Goal: Transaction & Acquisition: Purchase product/service

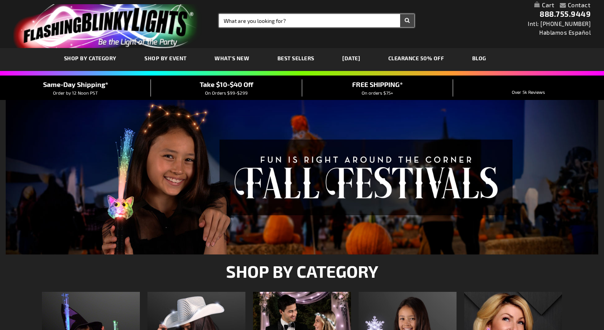
click at [279, 22] on input "Search" at bounding box center [316, 20] width 195 height 13
type input "cups"
click at [400, 14] on button "Search" at bounding box center [407, 20] width 14 height 13
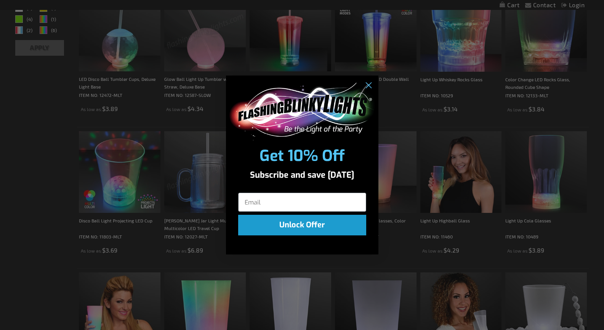
scroll to position [172, 0]
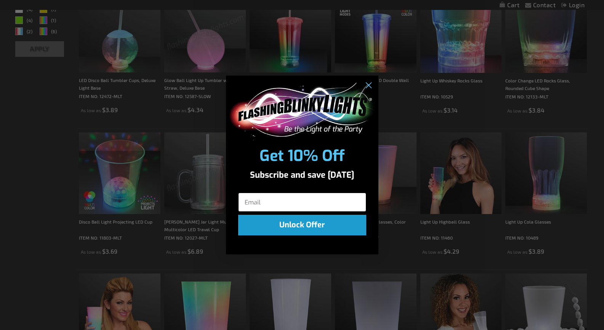
click at [244, 194] on input "Email" at bounding box center [302, 202] width 128 height 19
click at [367, 84] on icon "Close dialog" at bounding box center [368, 85] width 5 height 5
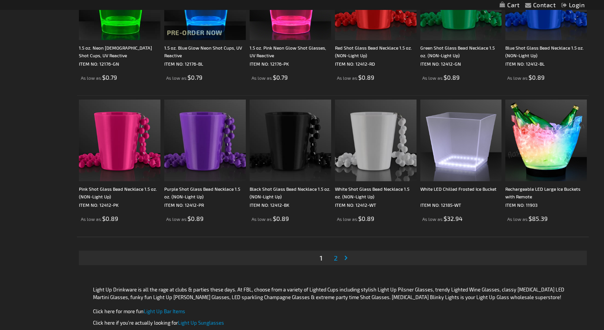
scroll to position [1335, 0]
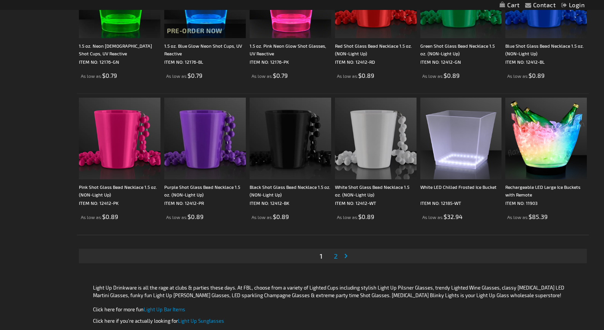
click at [334, 257] on span "2" at bounding box center [336, 256] width 4 height 8
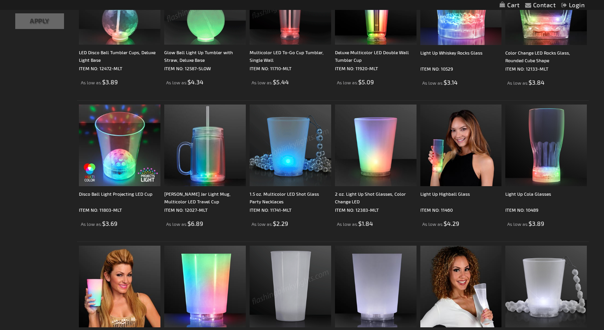
scroll to position [196, 0]
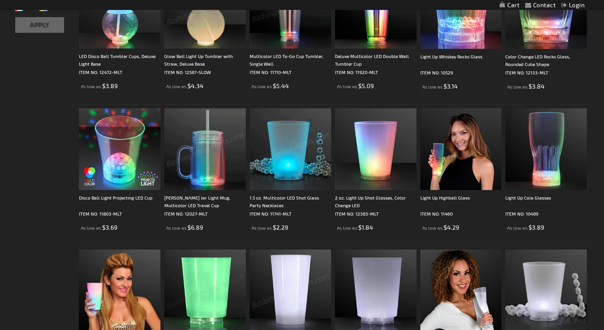
click at [197, 158] on img at bounding box center [205, 149] width 82 height 82
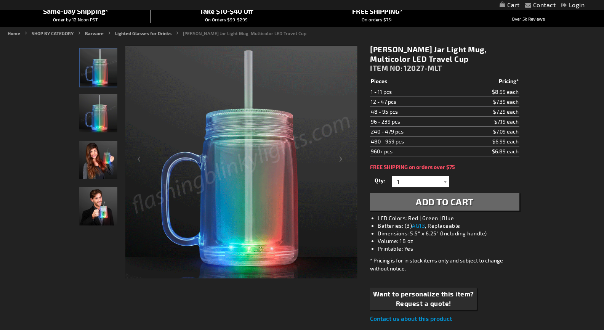
scroll to position [74, 0]
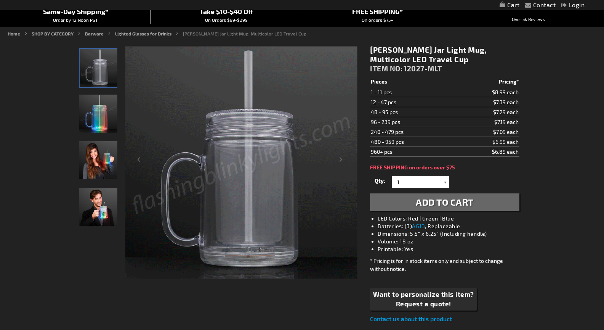
click at [446, 179] on div at bounding box center [445, 181] width 8 height 11
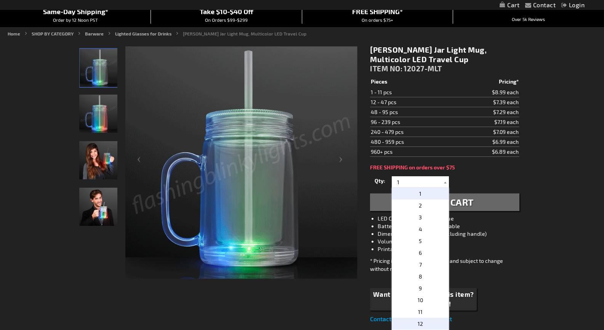
click at [427, 320] on p "12" at bounding box center [420, 324] width 57 height 12
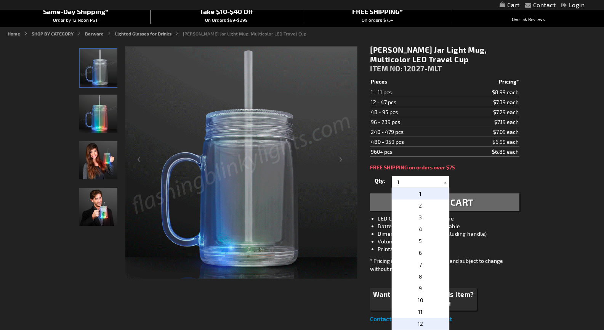
type input "12"
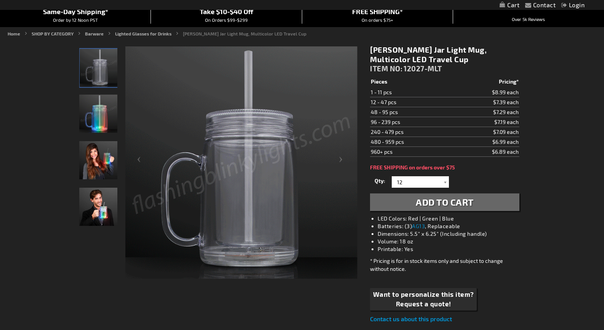
click at [514, 265] on div "* Pricing is for in stock items only and subject to change without notice." at bounding box center [444, 265] width 149 height 16
drag, startPoint x: 514, startPoint y: 265, endPoint x: 527, endPoint y: 242, distance: 26.2
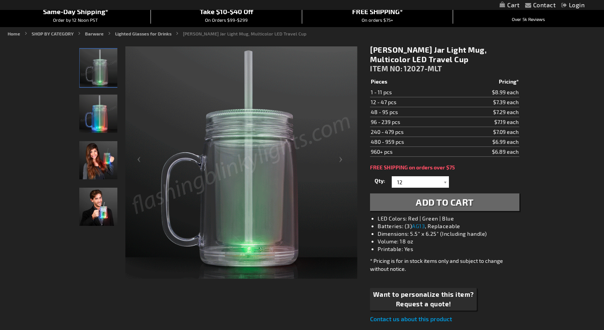
click at [99, 210] on img "Man displaying Multi Color Light Up LED Mason Jar Travel Mug" at bounding box center [98, 207] width 38 height 38
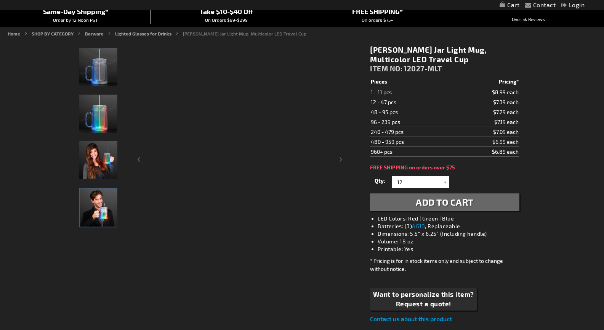
click at [99, 210] on img "Man displaying Multi Color Light Up LED Mason Jar Travel Mug" at bounding box center [99, 207] width 38 height 38
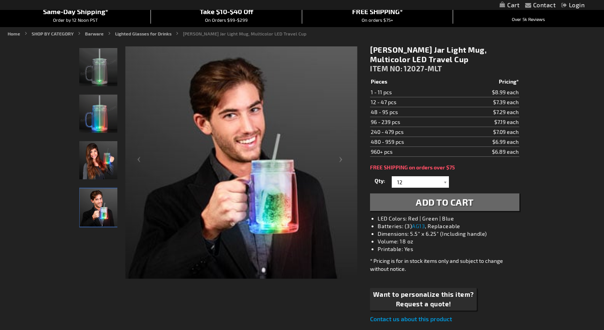
click at [99, 172] on img "Woman holding Multi Color Light Up LED Mason Jar Travel Mug" at bounding box center [98, 160] width 38 height 38
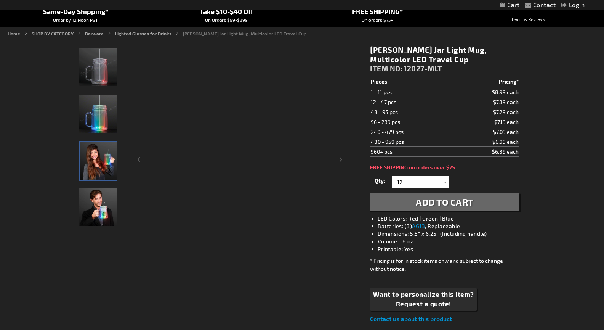
click at [99, 172] on img "Woman holding Multi Color Light Up LED Mason Jar Travel Mug" at bounding box center [99, 161] width 38 height 38
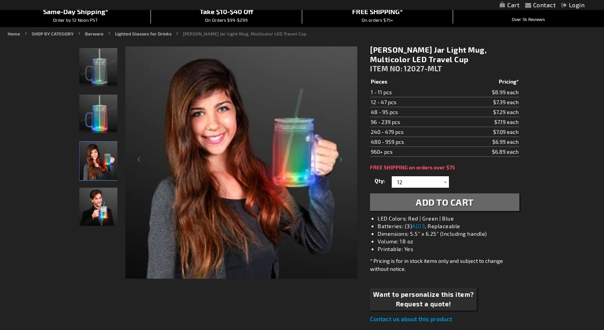
click at [103, 114] on img "Multi Color Light Up LED Mason Jar Travel Mug" at bounding box center [98, 114] width 38 height 38
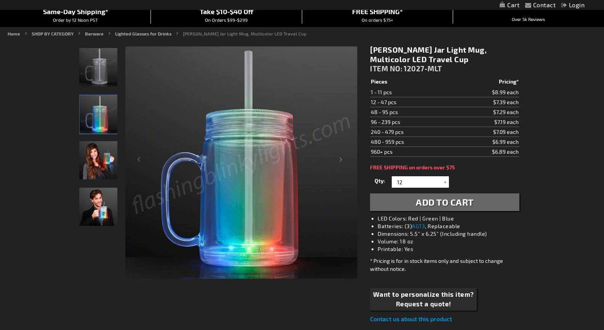
click at [106, 76] on img "Multi Color Light Up LED Mason Jar Travel Mug" at bounding box center [98, 67] width 38 height 38
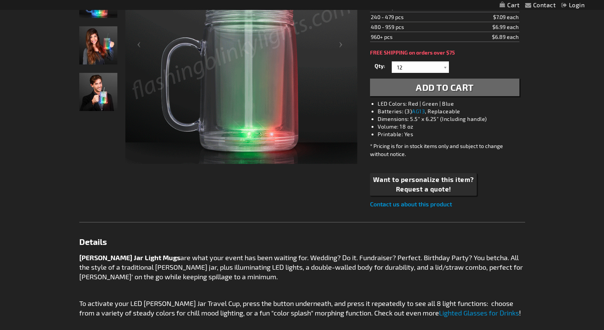
scroll to position [0, 0]
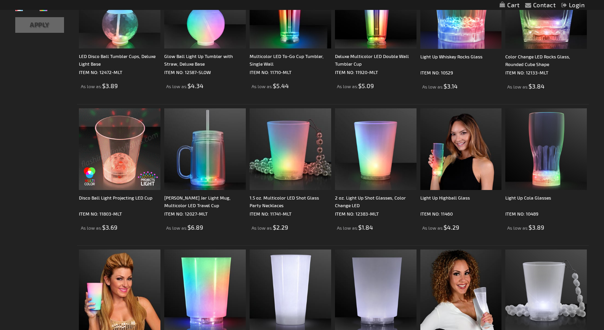
scroll to position [141, 0]
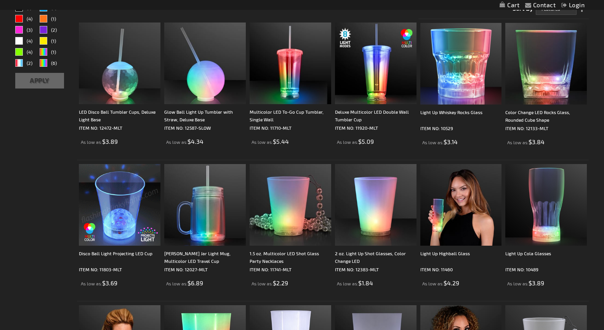
click at [117, 185] on img at bounding box center [120, 205] width 82 height 82
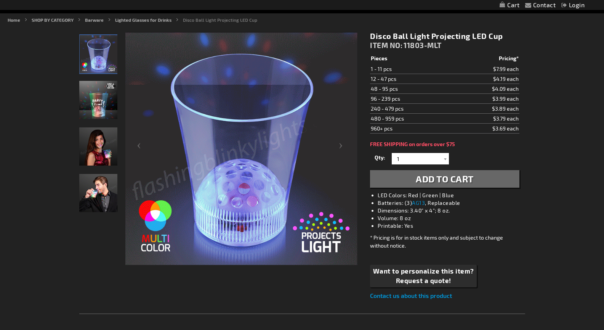
scroll to position [87, 0]
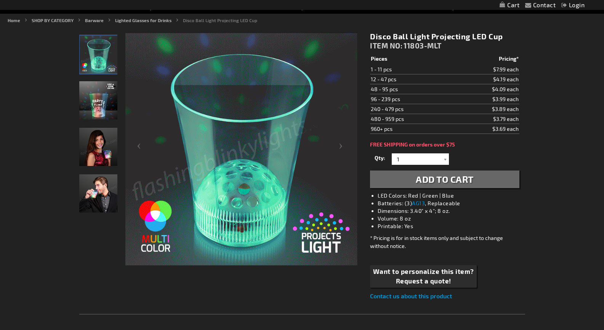
click at [88, 195] on img "Male model using Light Up Disco Ball Light Projecting LED Cup" at bounding box center [98, 193] width 38 height 38
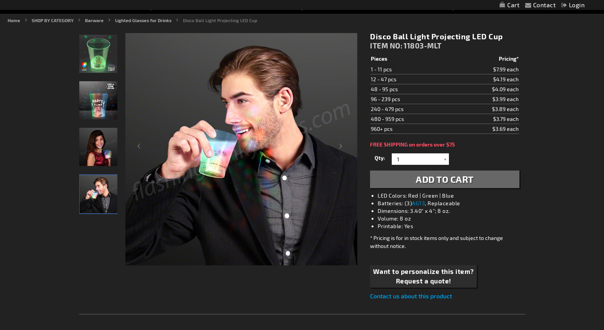
click at [84, 156] on img "Woman displaying Light Up Disco Ball Light Projecting LED Cup" at bounding box center [98, 147] width 38 height 38
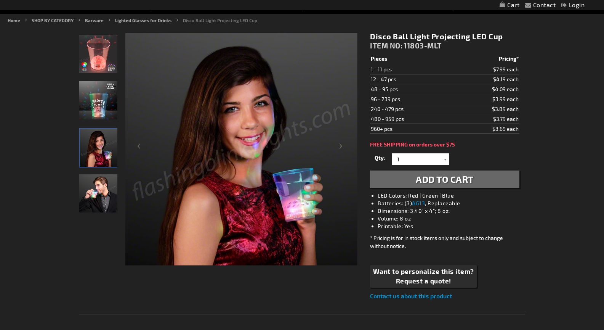
click at [84, 95] on img "Light Up Disco Ball Light Projecting LED Cup" at bounding box center [98, 100] width 38 height 38
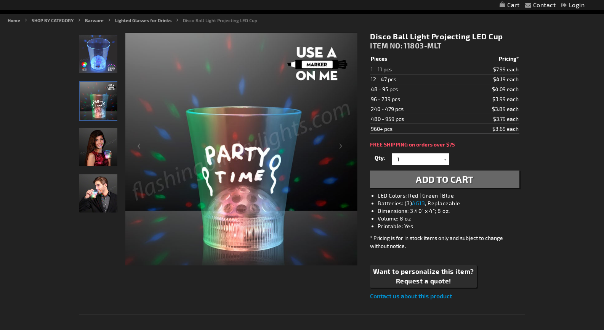
click at [87, 55] on img "Light Up Disco Ball Light Projecting LED Cup" at bounding box center [98, 54] width 38 height 38
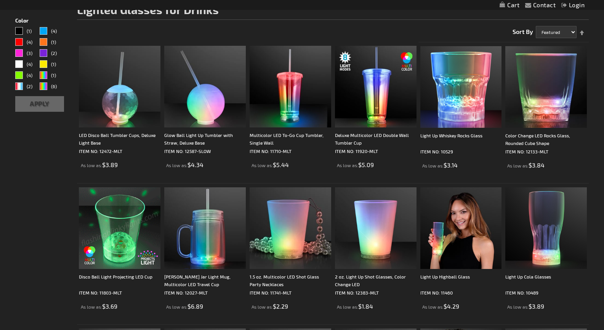
scroll to position [118, 0]
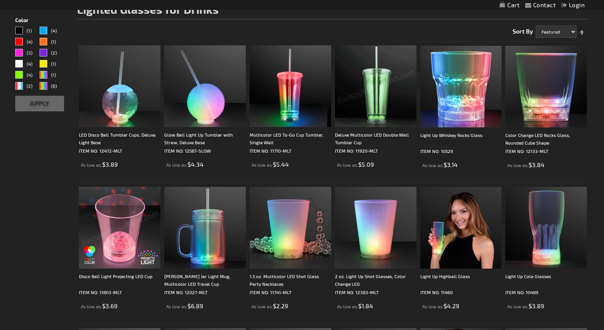
click at [367, 124] on img at bounding box center [376, 86] width 82 height 82
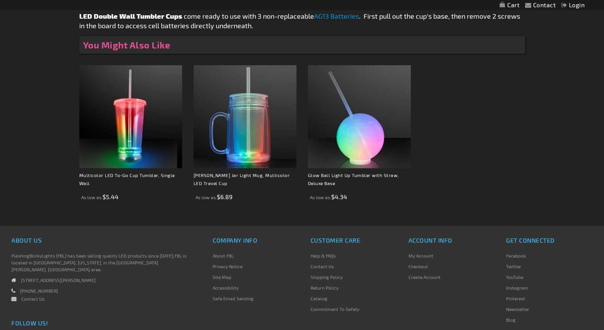
scroll to position [584, 0]
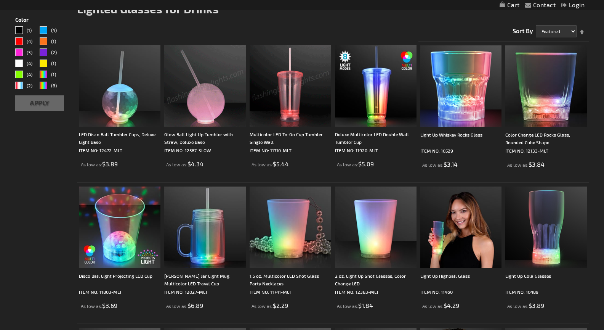
scroll to position [118, 0]
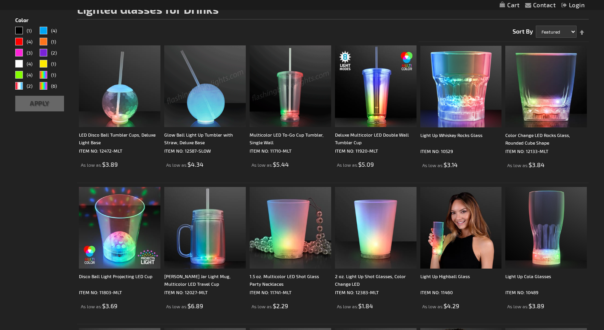
click at [269, 98] on img at bounding box center [291, 86] width 82 height 82
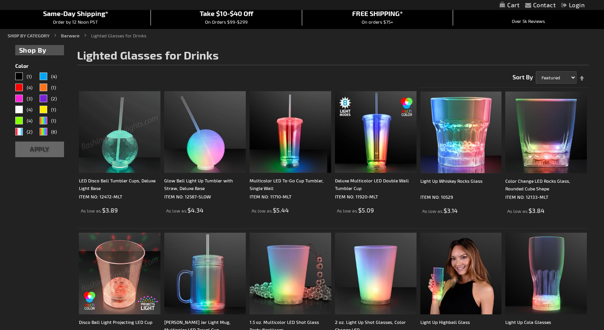
scroll to position [68, 0]
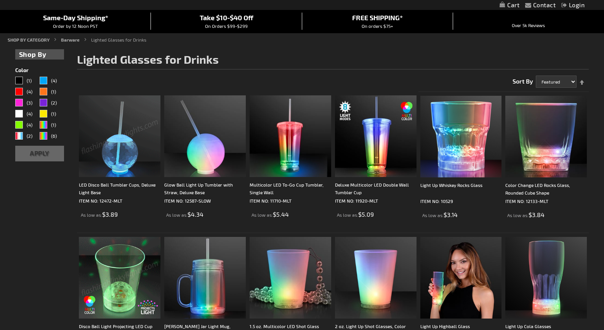
click at [130, 175] on div "LED Disco Ball Tumbler Cups, Deluxe Light Base ITEM NO: 12472-MLT As low as $3.…" at bounding box center [120, 156] width 82 height 123
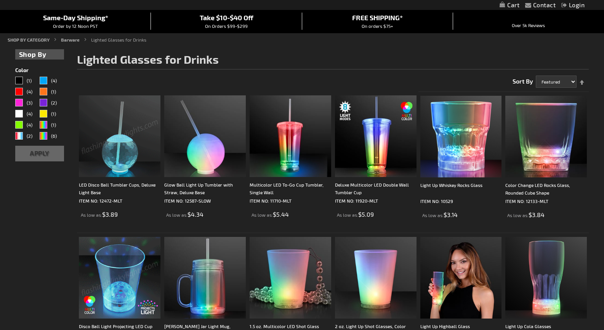
click at [136, 145] on img at bounding box center [120, 136] width 82 height 82
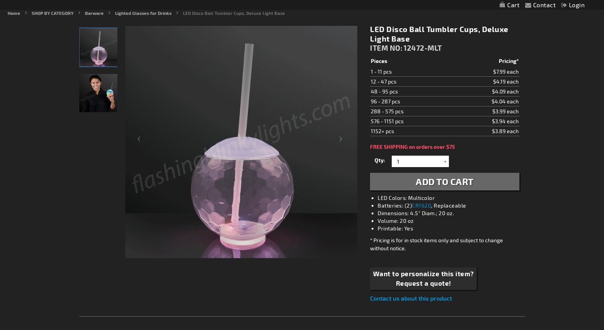
scroll to position [94, 0]
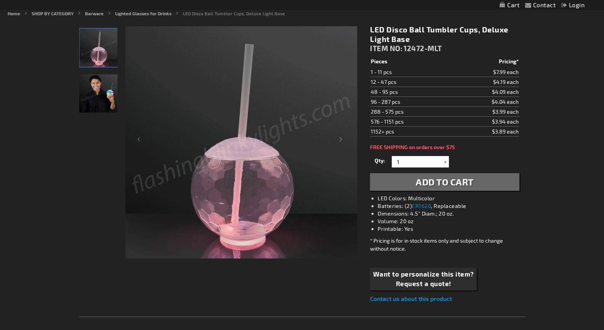
click at [448, 156] on div at bounding box center [445, 161] width 8 height 11
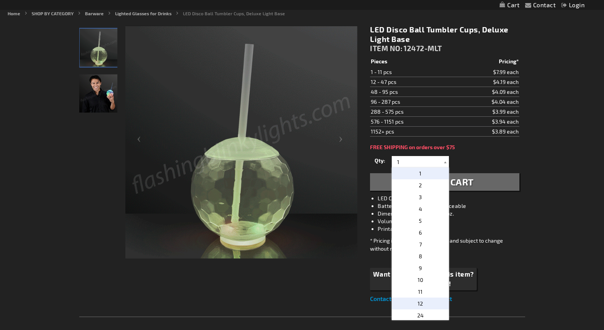
click at [420, 301] on p "12" at bounding box center [420, 303] width 57 height 12
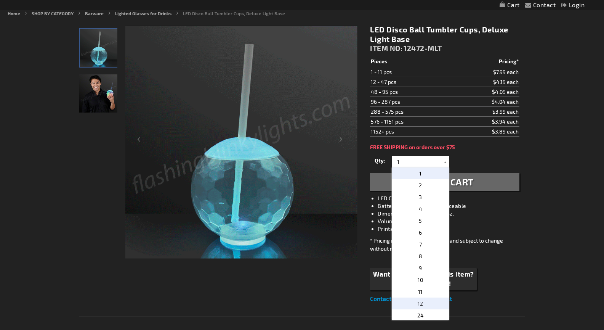
type input "12"
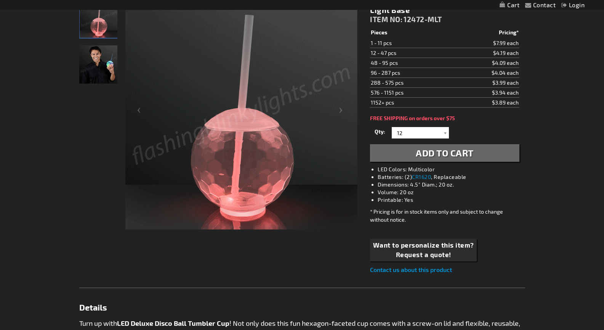
scroll to position [122, 0]
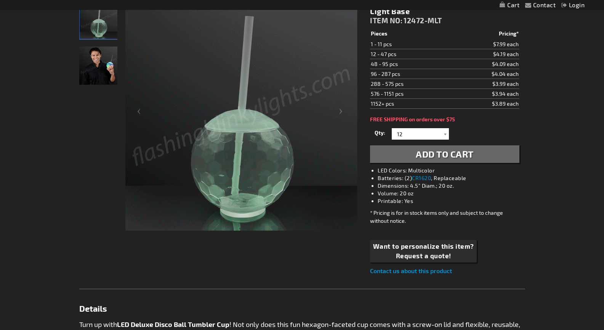
click at [485, 157] on button "Add to Cart" at bounding box center [444, 154] width 149 height 18
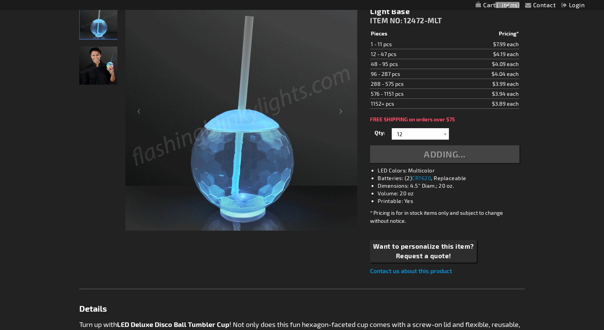
click at [485, 157] on div "Adding..." at bounding box center [444, 154] width 149 height 18
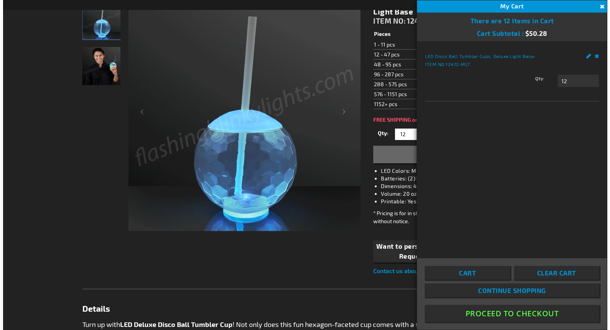
scroll to position [140, 0]
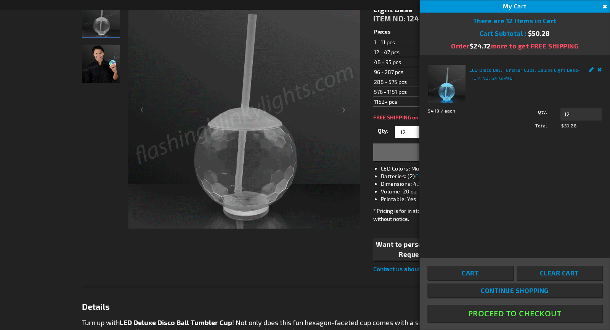
click at [491, 314] on button "Proceed To Checkout" at bounding box center [514, 313] width 175 height 17
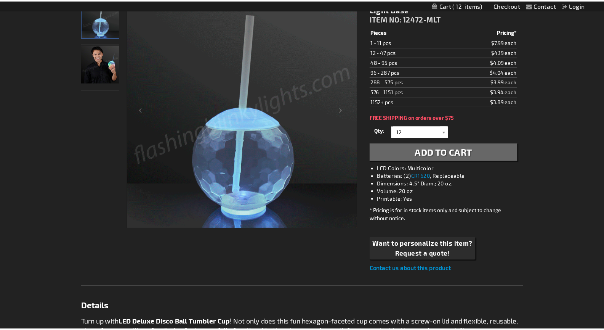
scroll to position [139, 0]
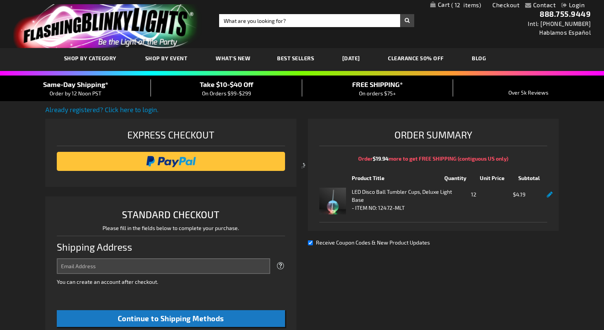
select select "US"
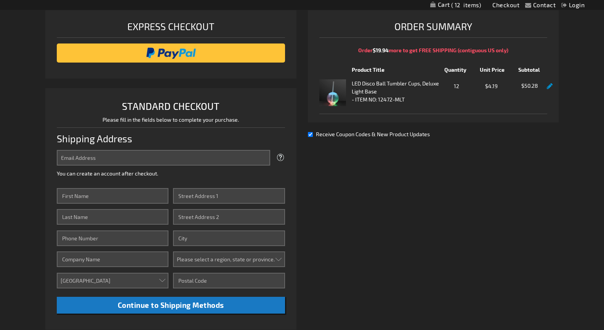
scroll to position [109, 0]
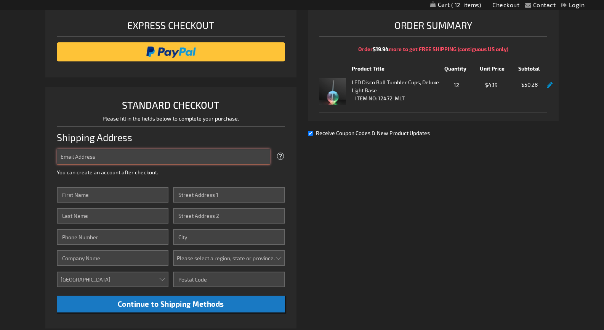
click at [246, 156] on input "Email Address" at bounding box center [163, 157] width 213 height 16
type input "tonia@toniaplang.com"
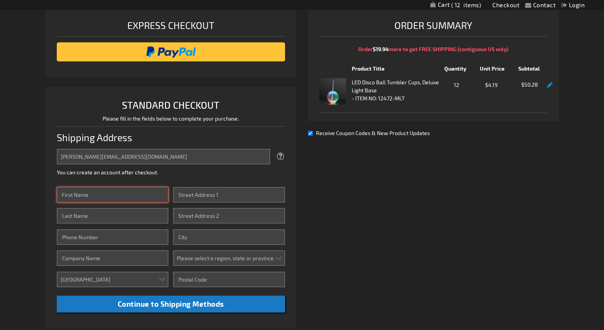
click at [134, 199] on input "First Name" at bounding box center [113, 195] width 112 height 16
type input "[PERSON_NAME]"
type input "Puletau Lang"
type input "9077385940"
type input "113 Herb Didrickson St"
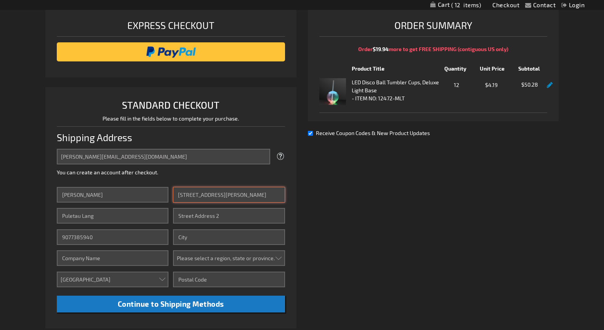
type input "Sitka"
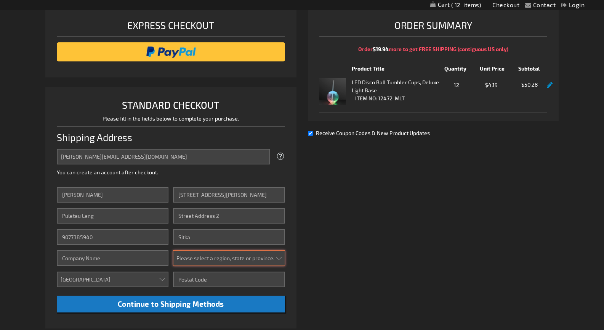
select select "2"
type input "99835"
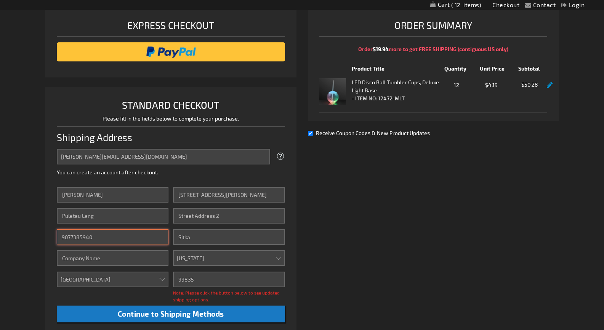
click at [115, 238] on input "9077385940" at bounding box center [113, 237] width 112 height 16
drag, startPoint x: 115, startPoint y: 238, endPoint x: 116, endPoint y: 267, distance: 29.0
click at [116, 267] on div "First Name Tonia Last Name Puletau Lang Phone Number 9077385940 Company Country…" at bounding box center [113, 240] width 112 height 106
type input "9077388353"
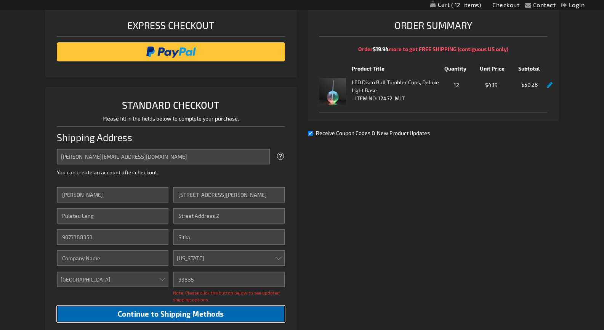
click at [172, 314] on span "Continue to Shipping Methods" at bounding box center [171, 313] width 106 height 9
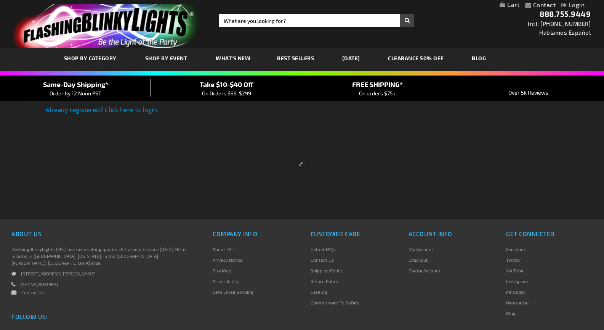
scroll to position [66, 0]
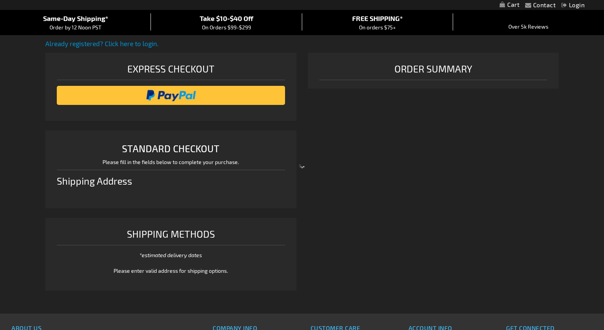
select select "US"
select select "2"
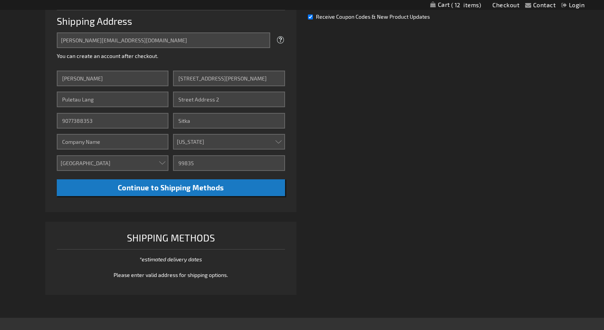
scroll to position [226, 0]
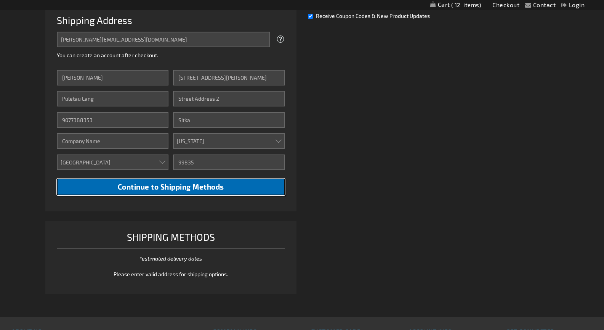
click at [263, 188] on button "Continue to Shipping Methods" at bounding box center [171, 186] width 228 height 17
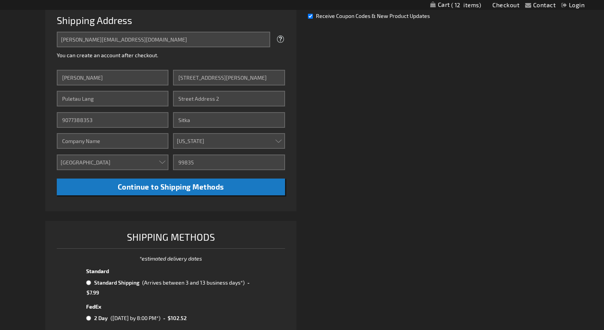
click at [310, 15] on input "Receive Coupon Codes & New Product Updates" at bounding box center [310, 16] width 5 height 5
checkbox input "false"
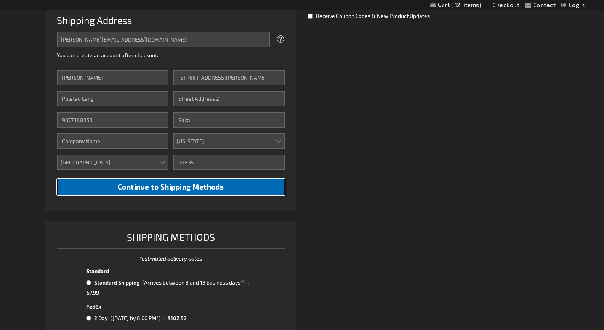
click at [256, 183] on button "Continue to Shipping Methods" at bounding box center [171, 186] width 228 height 17
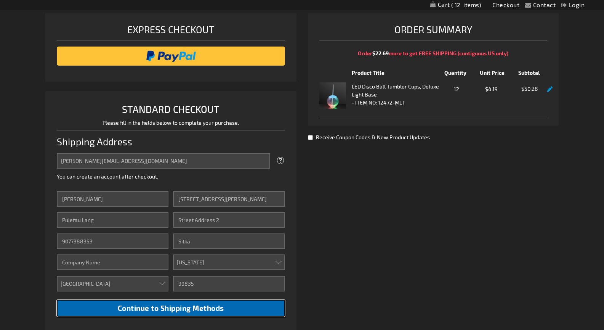
scroll to position [0, 0]
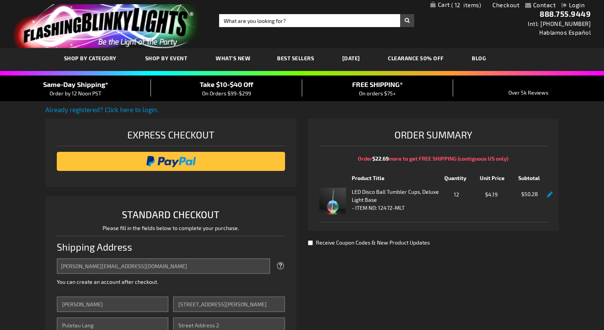
click at [547, 191] on link at bounding box center [550, 194] width 6 height 6
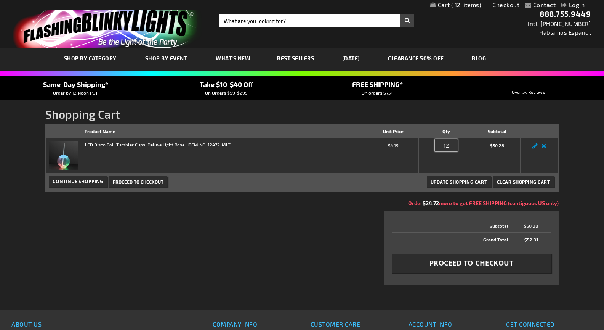
click at [446, 144] on input "12" at bounding box center [446, 145] width 23 height 12
type input "20"
click at [427, 176] on button "Update Shopping Cart" at bounding box center [459, 181] width 64 height 11
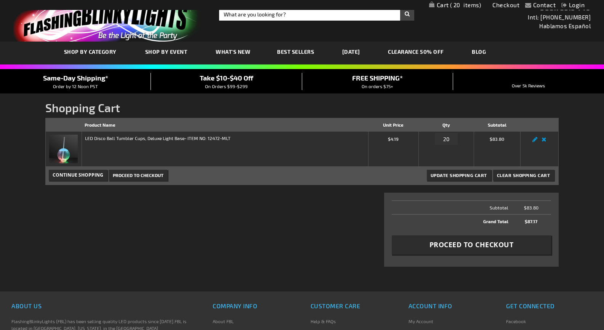
scroll to position [8, 0]
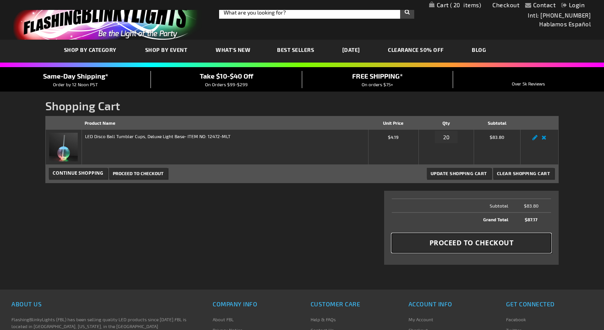
click at [444, 240] on span "Proceed to Checkout" at bounding box center [472, 243] width 84 height 10
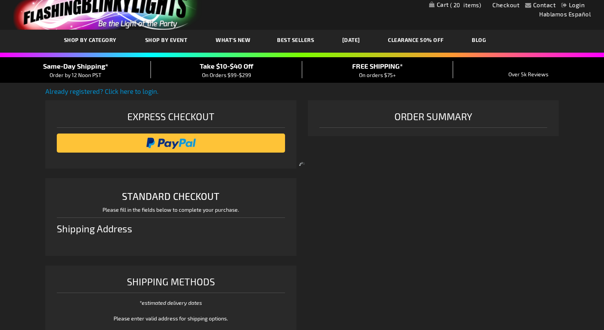
select select "US"
select select "2"
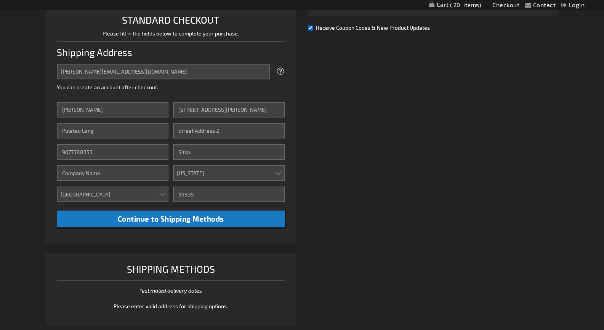
scroll to position [194, 0]
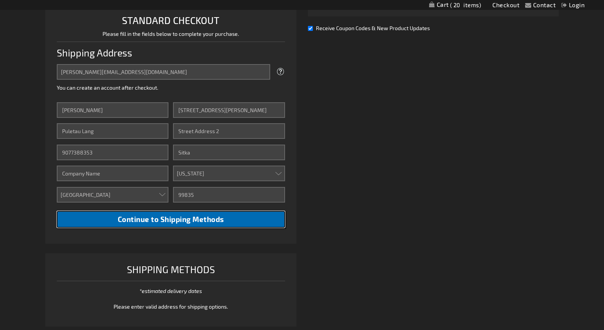
click at [271, 217] on button "Continue to Shipping Methods" at bounding box center [171, 219] width 228 height 17
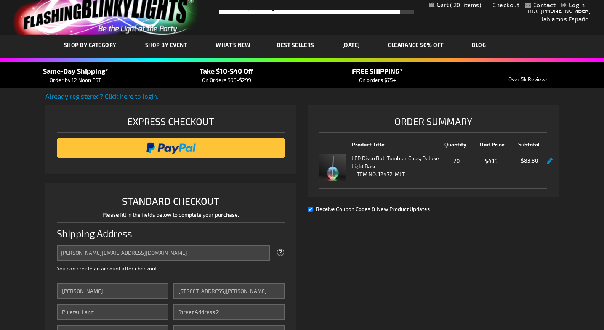
scroll to position [0, 0]
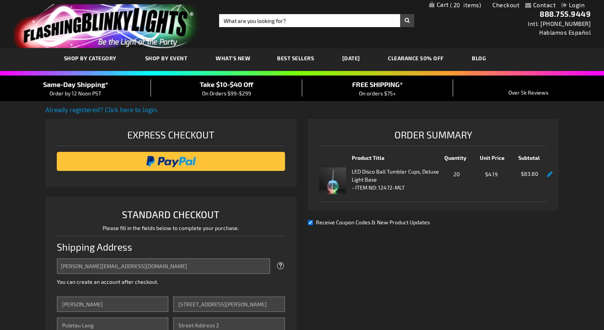
click at [550, 169] on div at bounding box center [550, 182] width 6 height 27
click at [551, 173] on link at bounding box center [550, 174] width 6 height 6
